Goal: Transaction & Acquisition: Purchase product/service

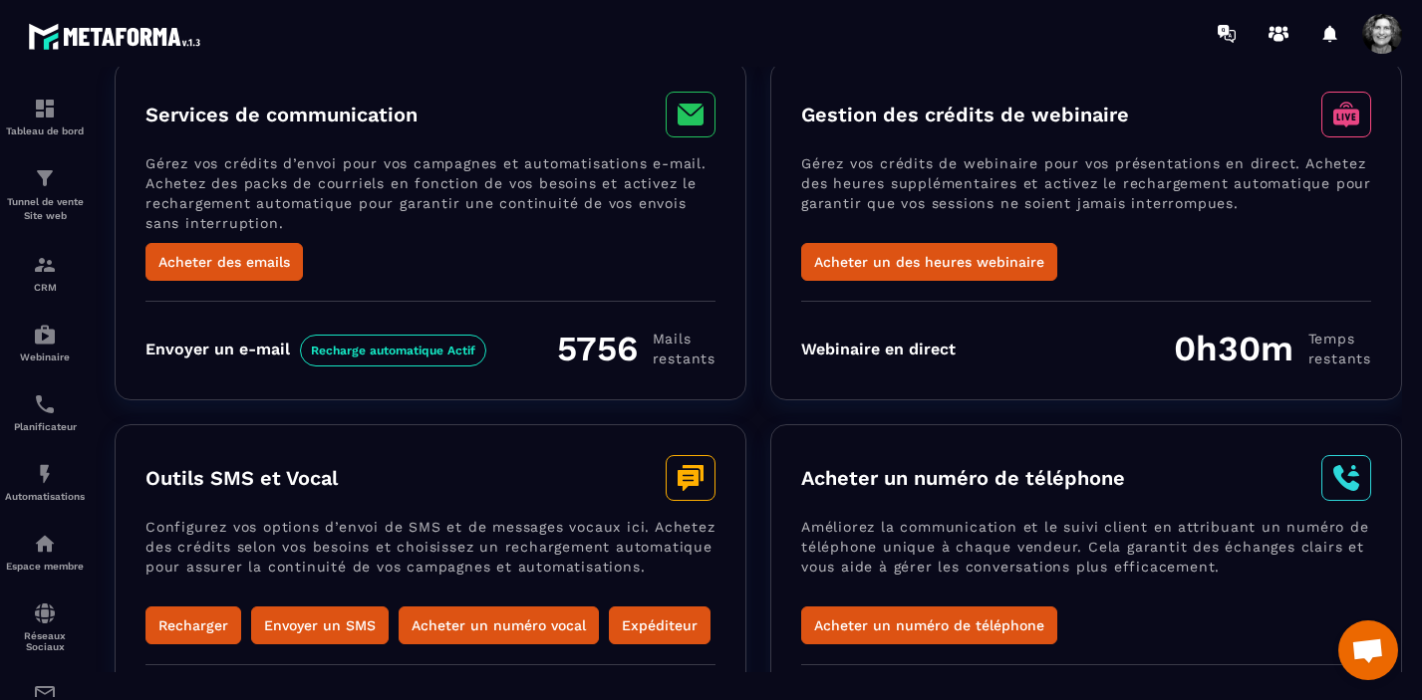
scroll to position [117, 0]
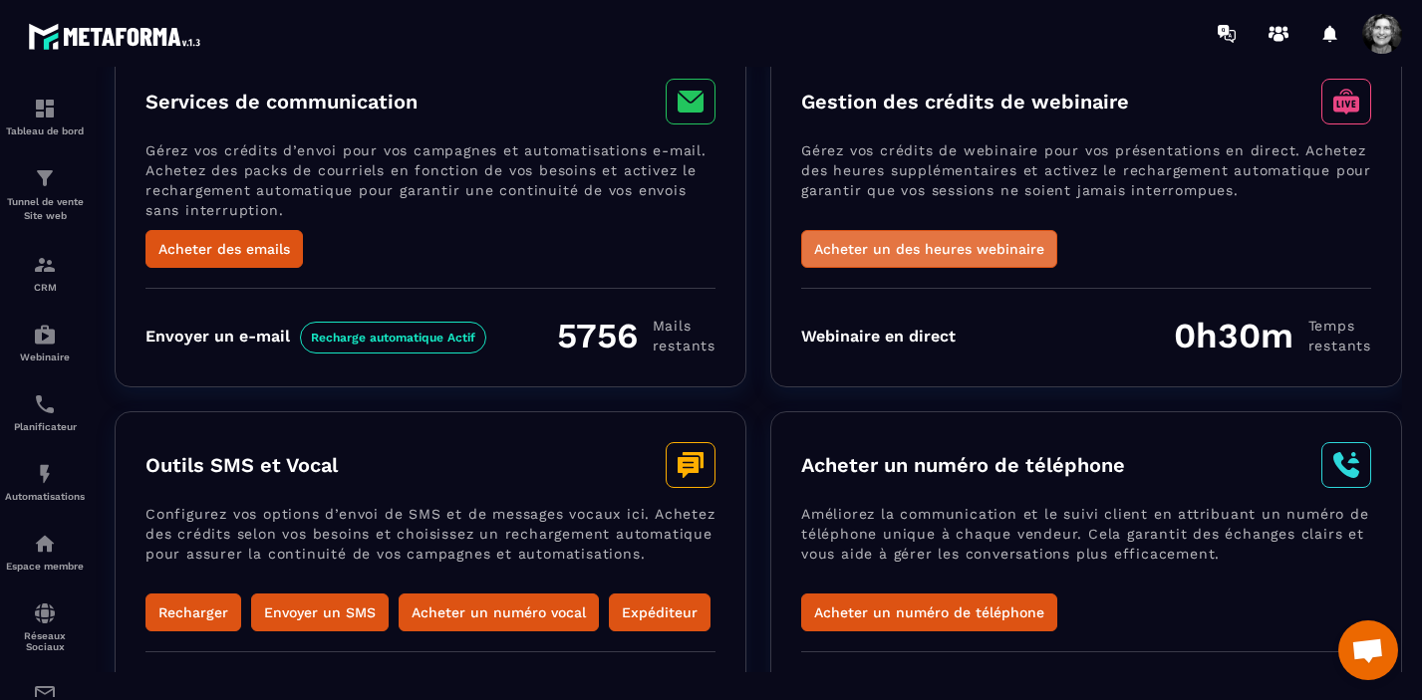
click at [985, 251] on button "Acheter un des heures webinaire" at bounding box center [929, 249] width 256 height 38
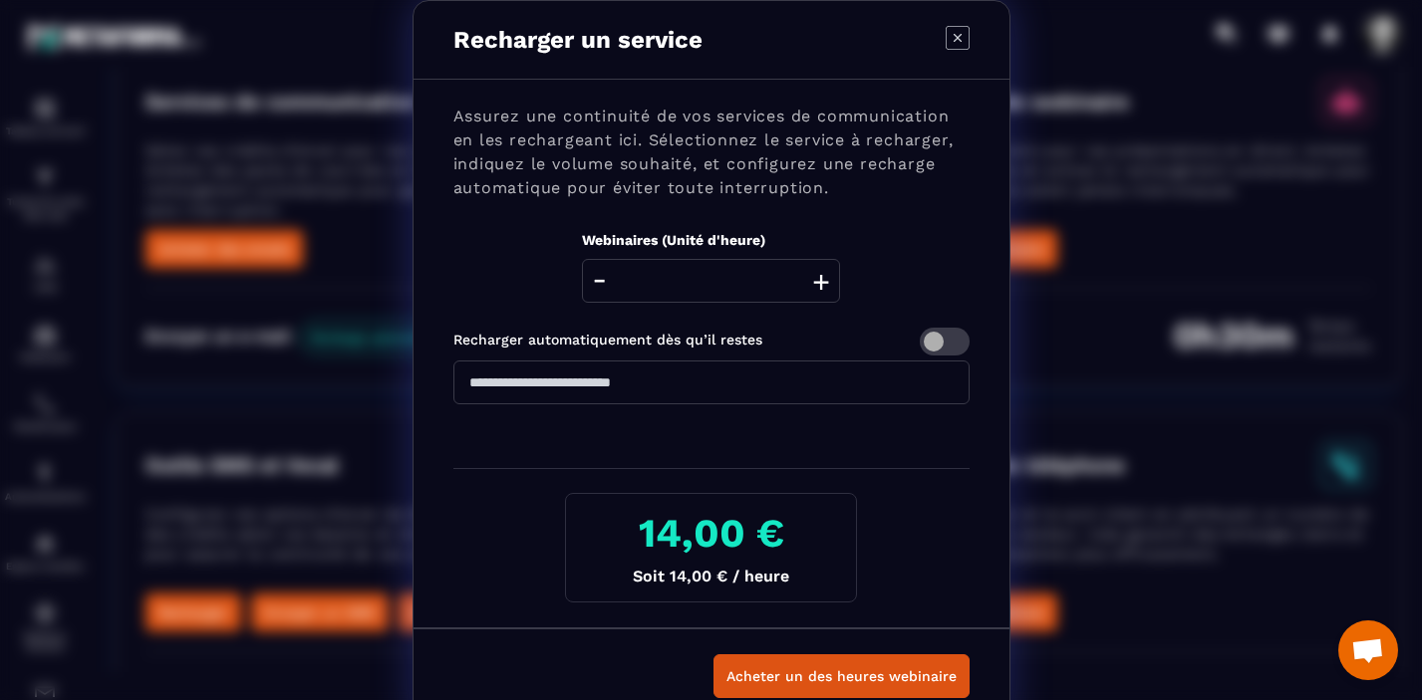
click at [822, 281] on button "+" at bounding box center [821, 281] width 28 height 44
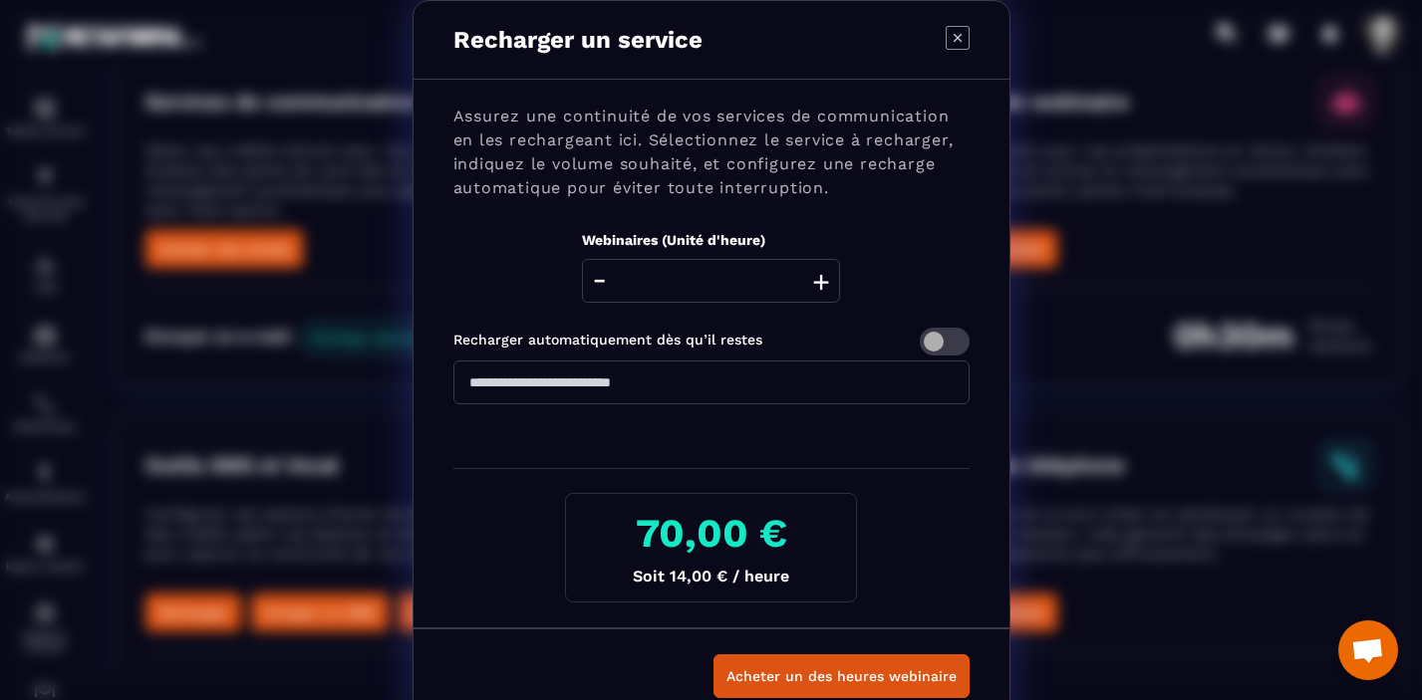
type input "*"
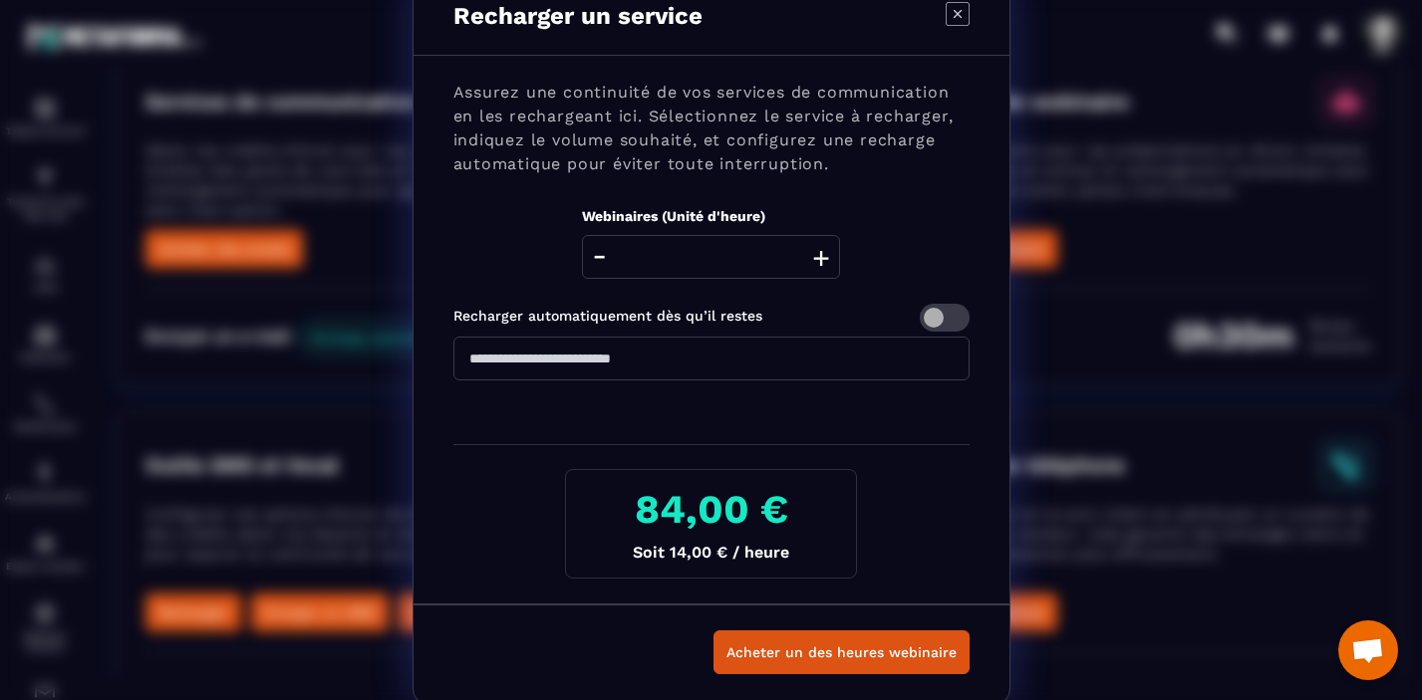
scroll to position [29, 0]
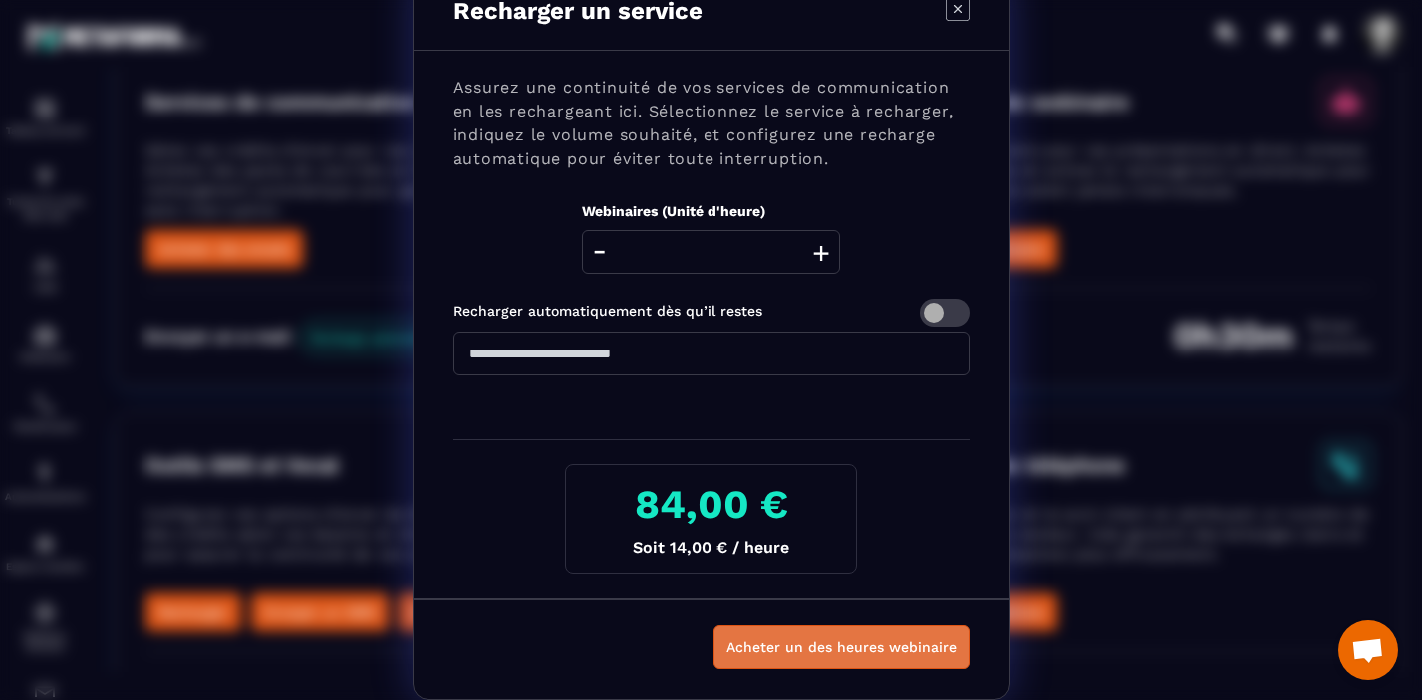
click at [871, 650] on button "Acheter un des heures webinaire" at bounding box center [841, 648] width 256 height 44
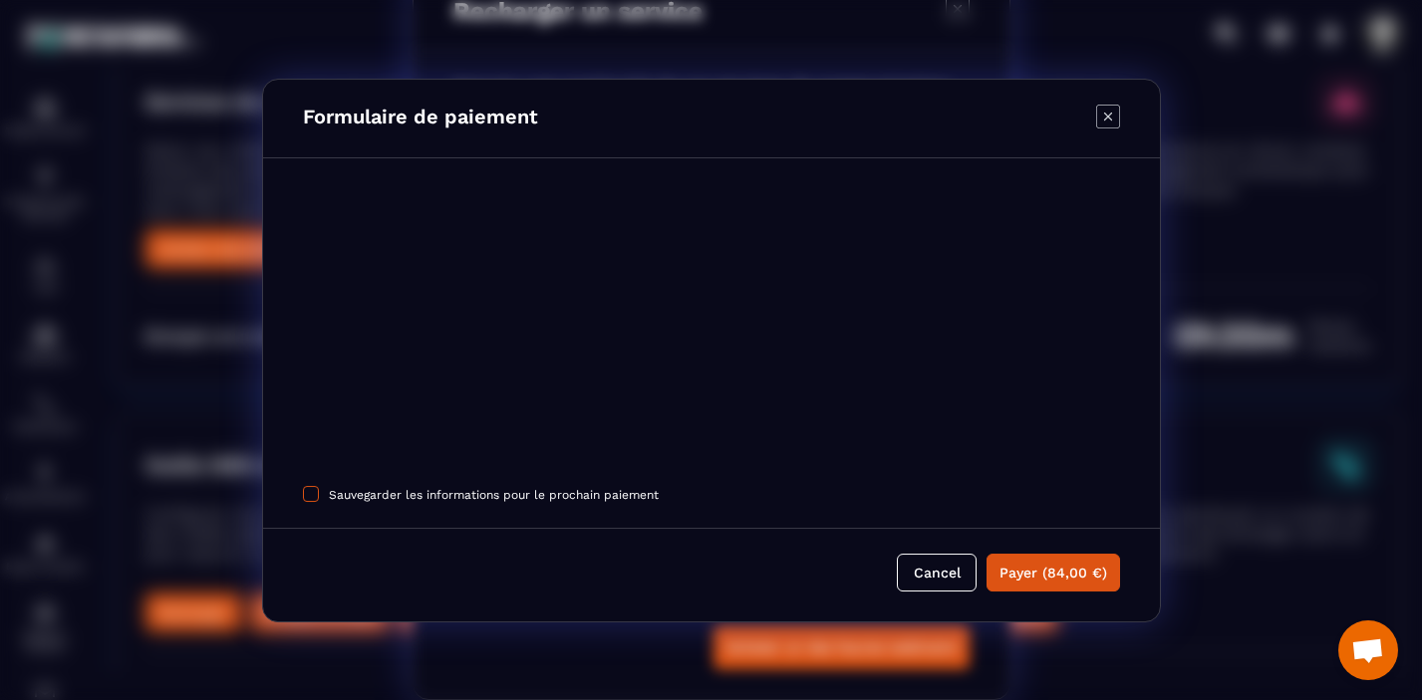
click at [317, 495] on span "Modal window" at bounding box center [311, 493] width 16 height 16
click at [1069, 568] on button "Payer (84,00 €)" at bounding box center [1053, 572] width 134 height 38
